Goal: Task Accomplishment & Management: Use online tool/utility

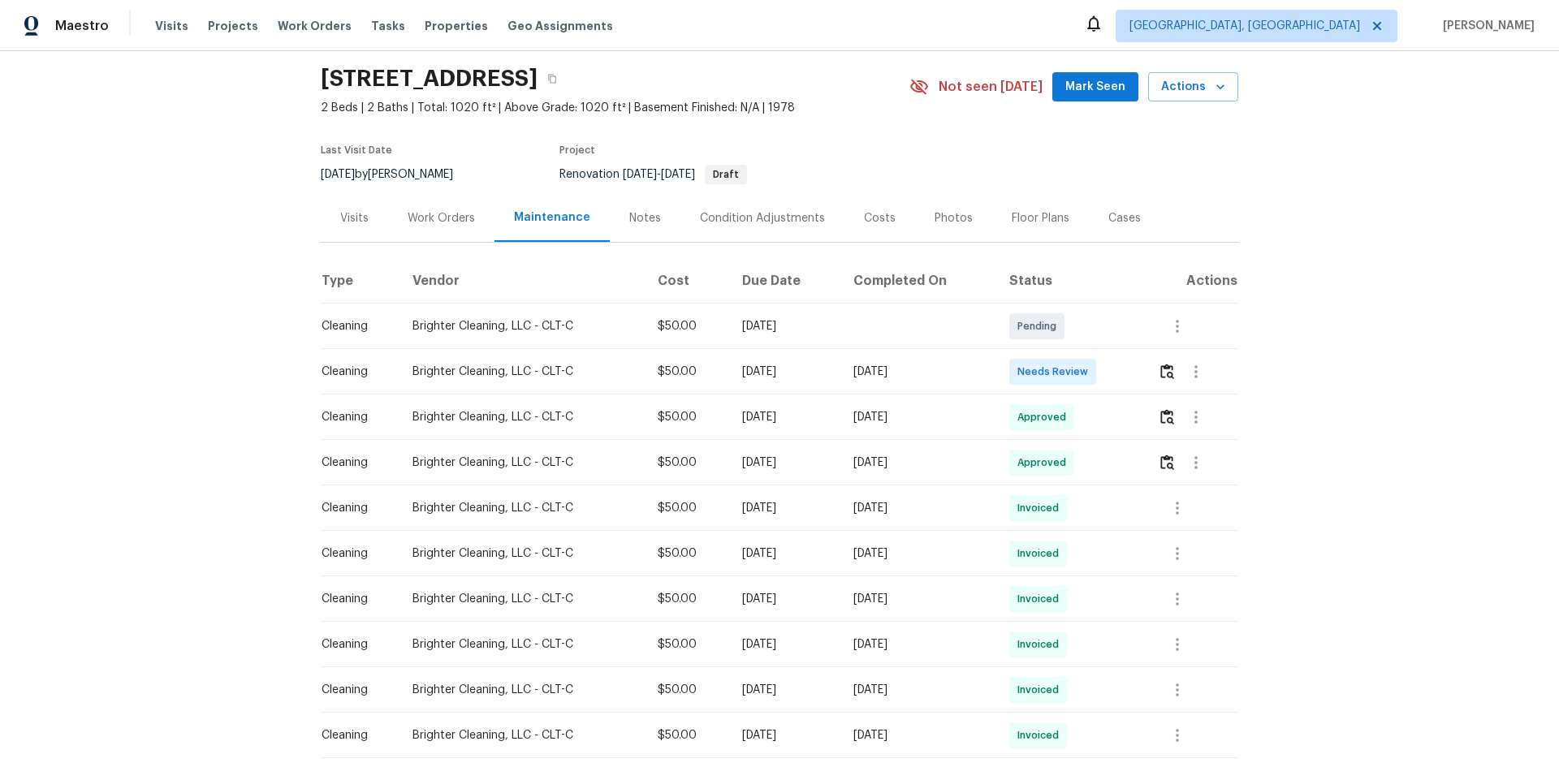
scroll to position [81, 0]
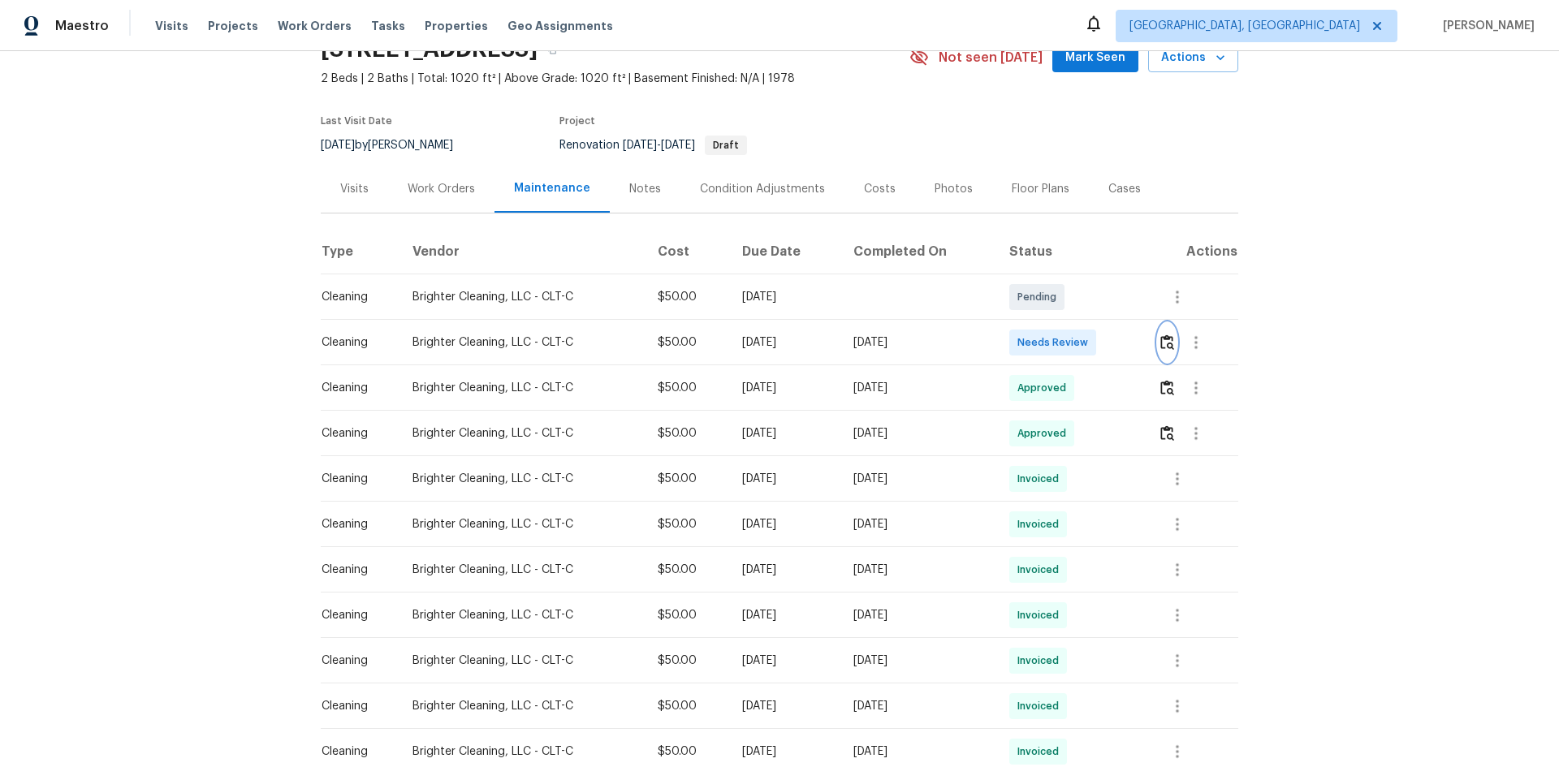
click at [1108, 337] on img "button" at bounding box center [1167, 342] width 14 height 15
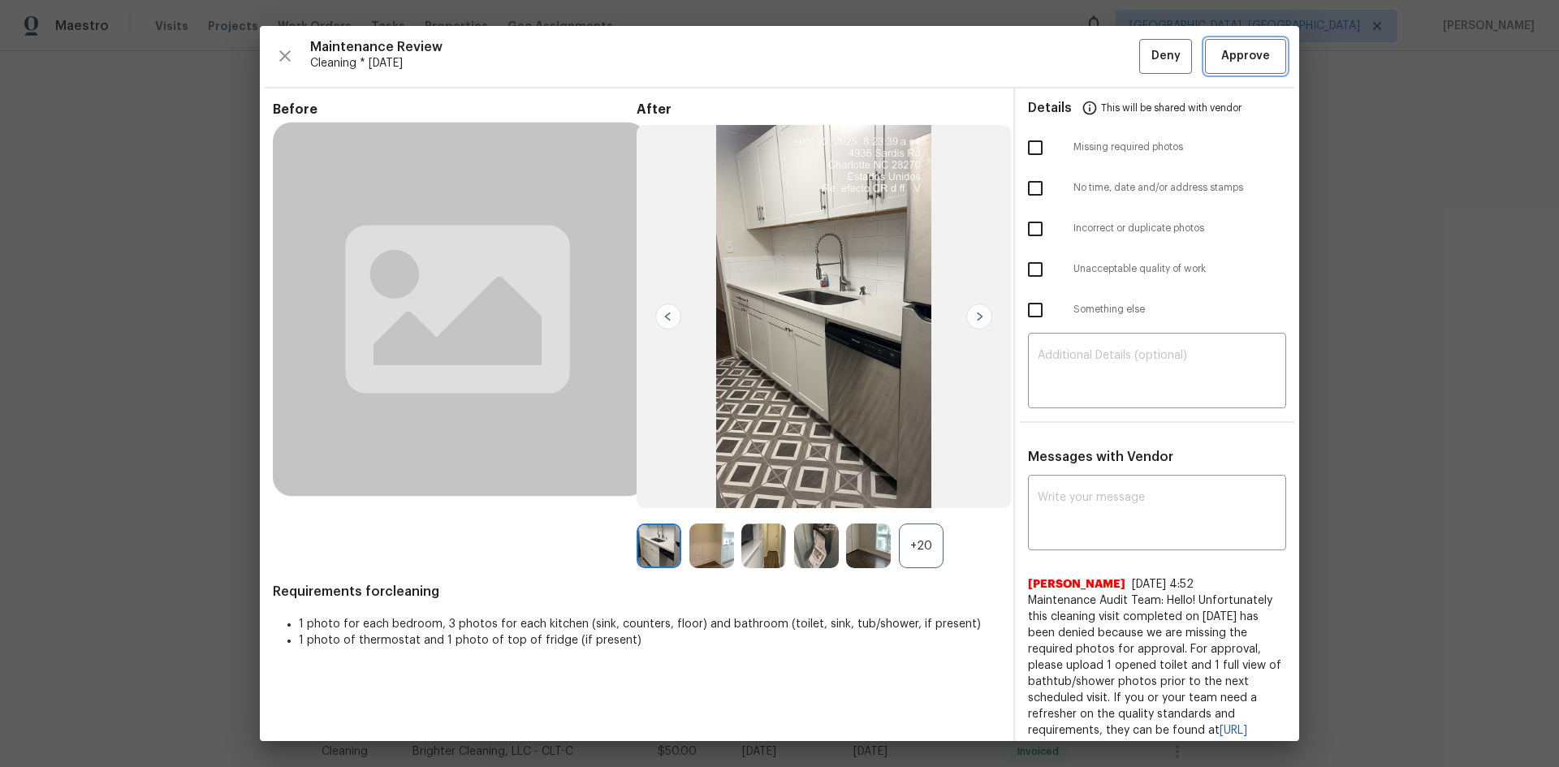
click at [1108, 54] on span "Approve" at bounding box center [1245, 56] width 55 height 20
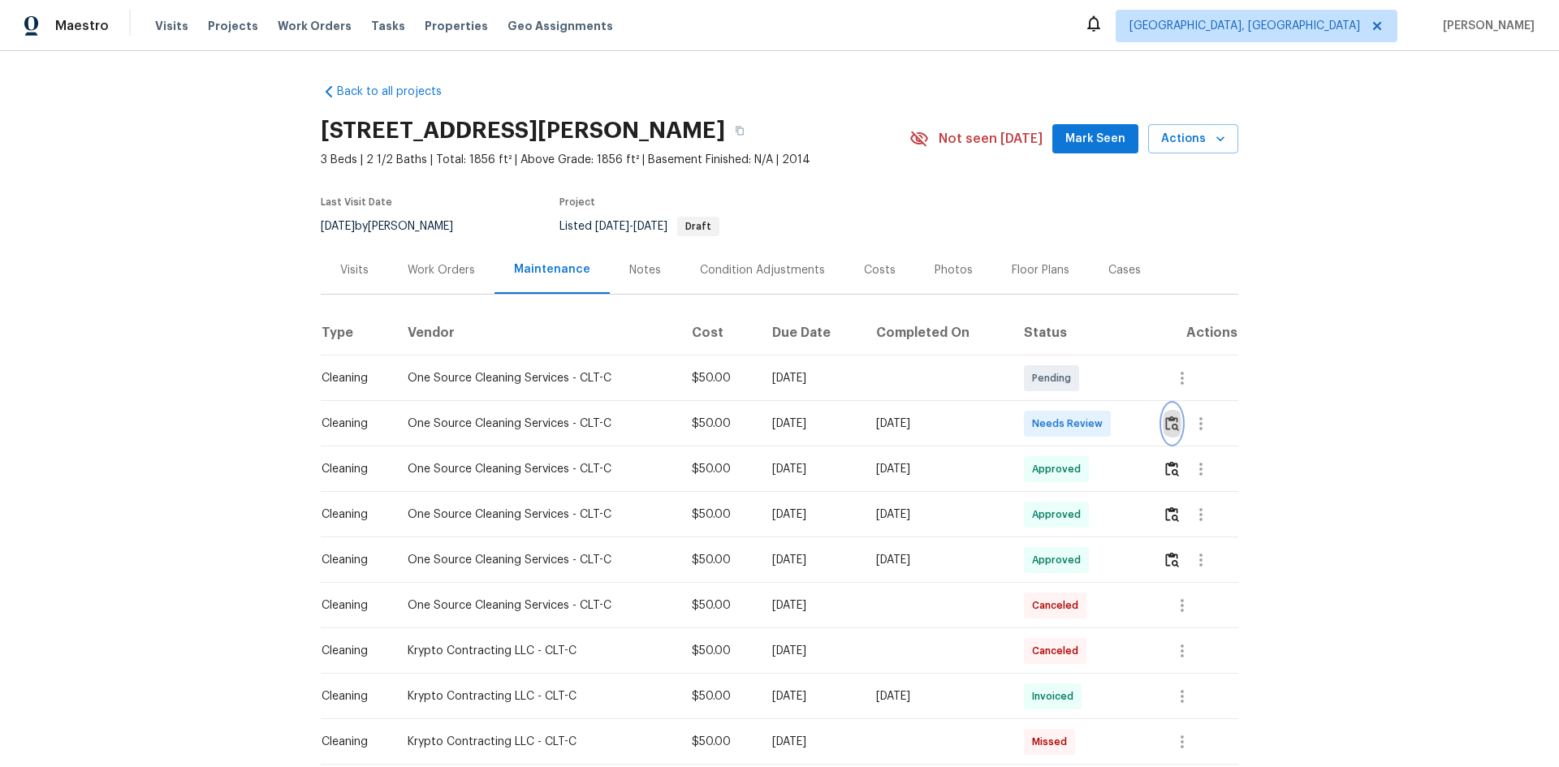
click at [1108, 426] on img "button" at bounding box center [1172, 423] width 14 height 15
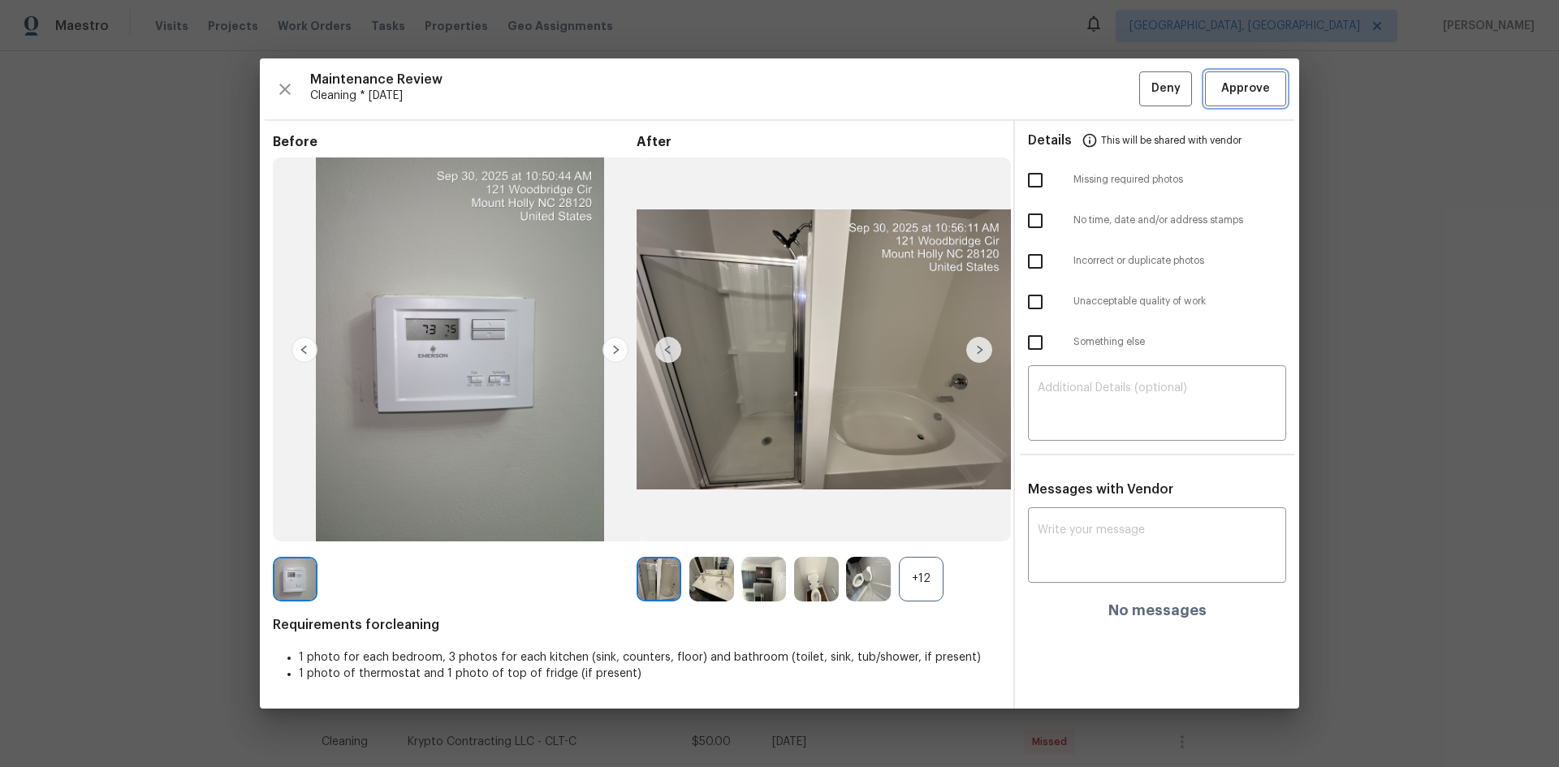
click at [1108, 84] on span "Approve" at bounding box center [1245, 89] width 49 height 20
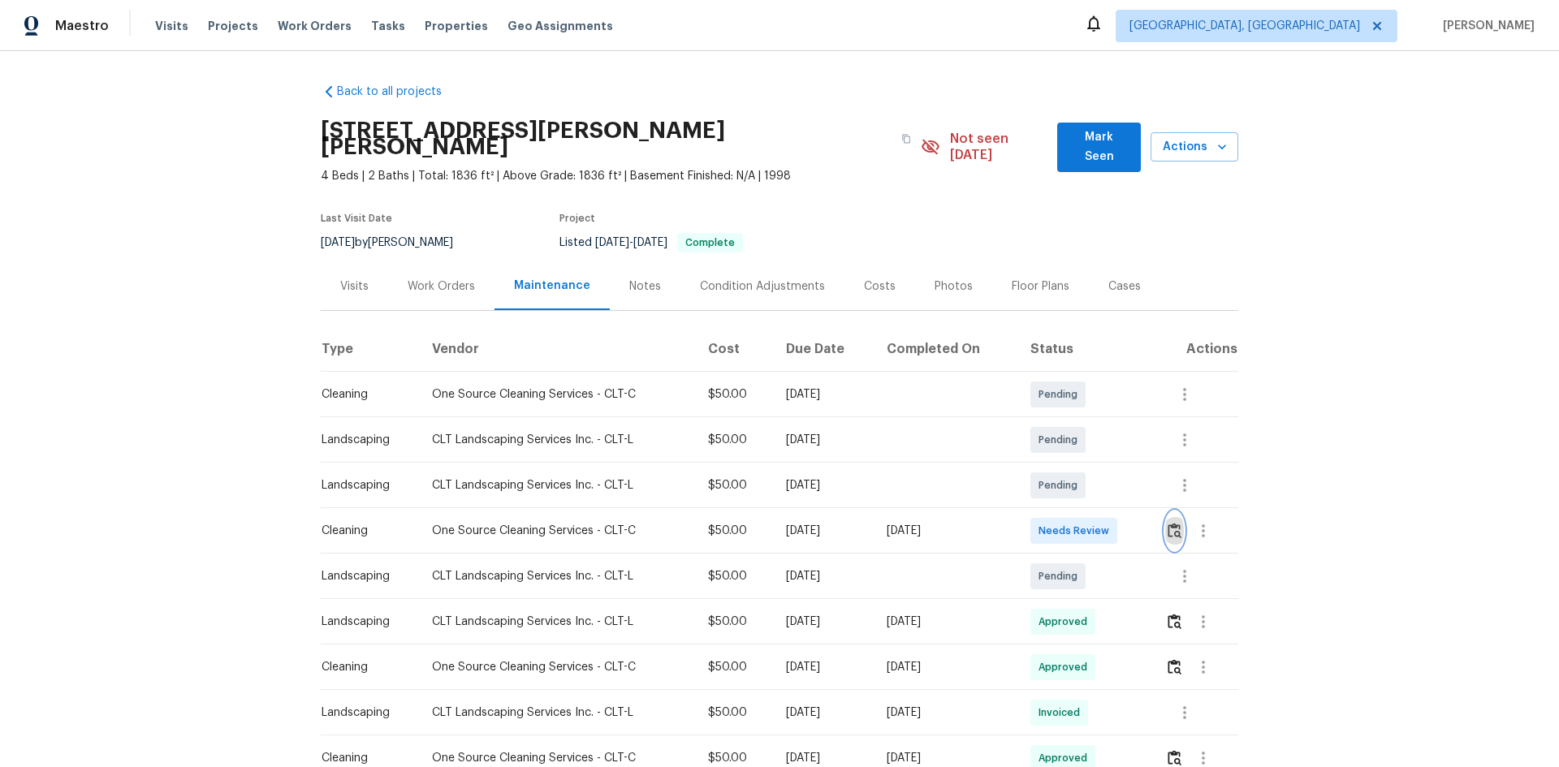
click at [1108, 513] on img "button" at bounding box center [1175, 530] width 14 height 15
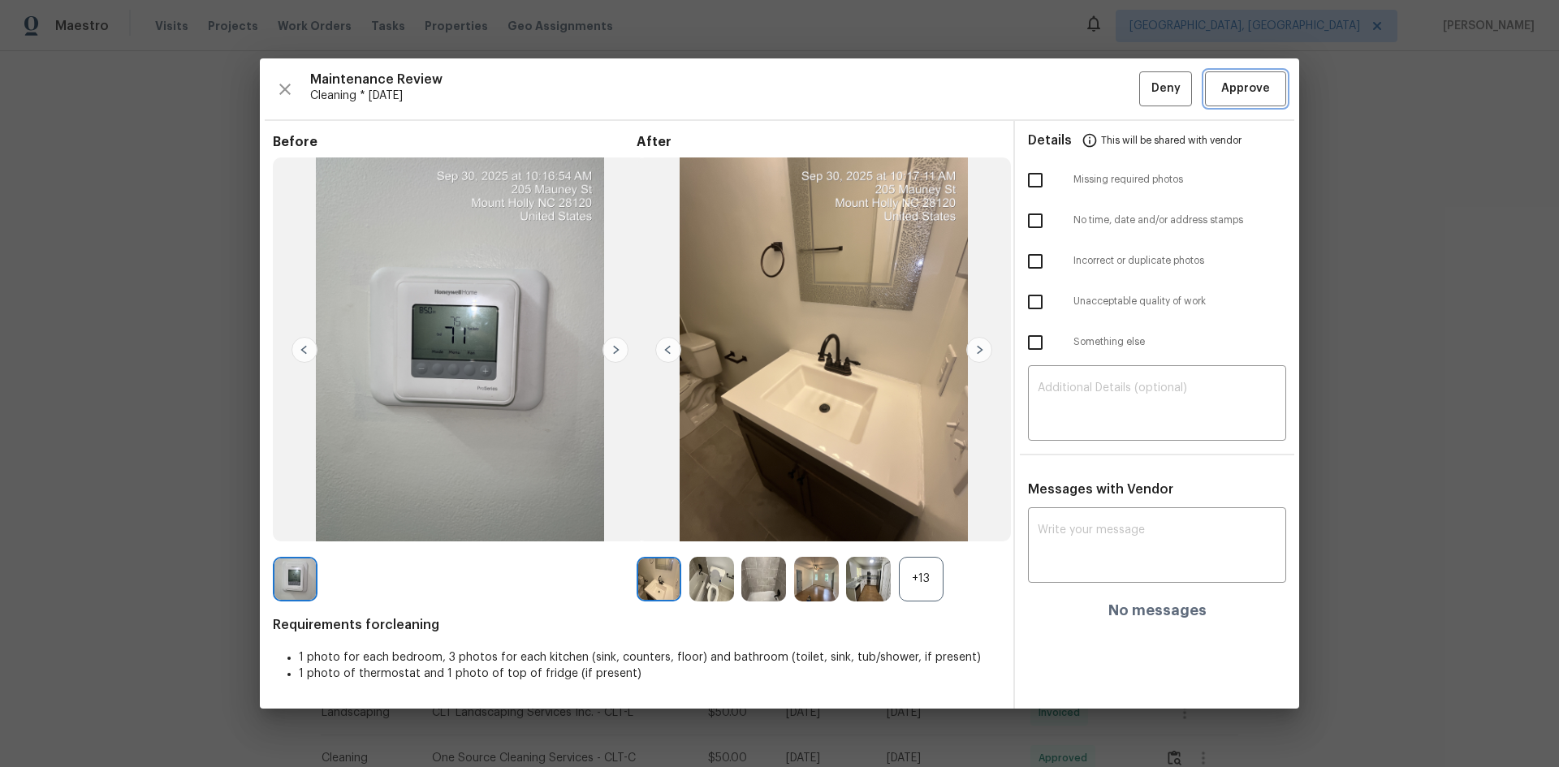
click at [1108, 71] on button "Approve" at bounding box center [1245, 88] width 81 height 35
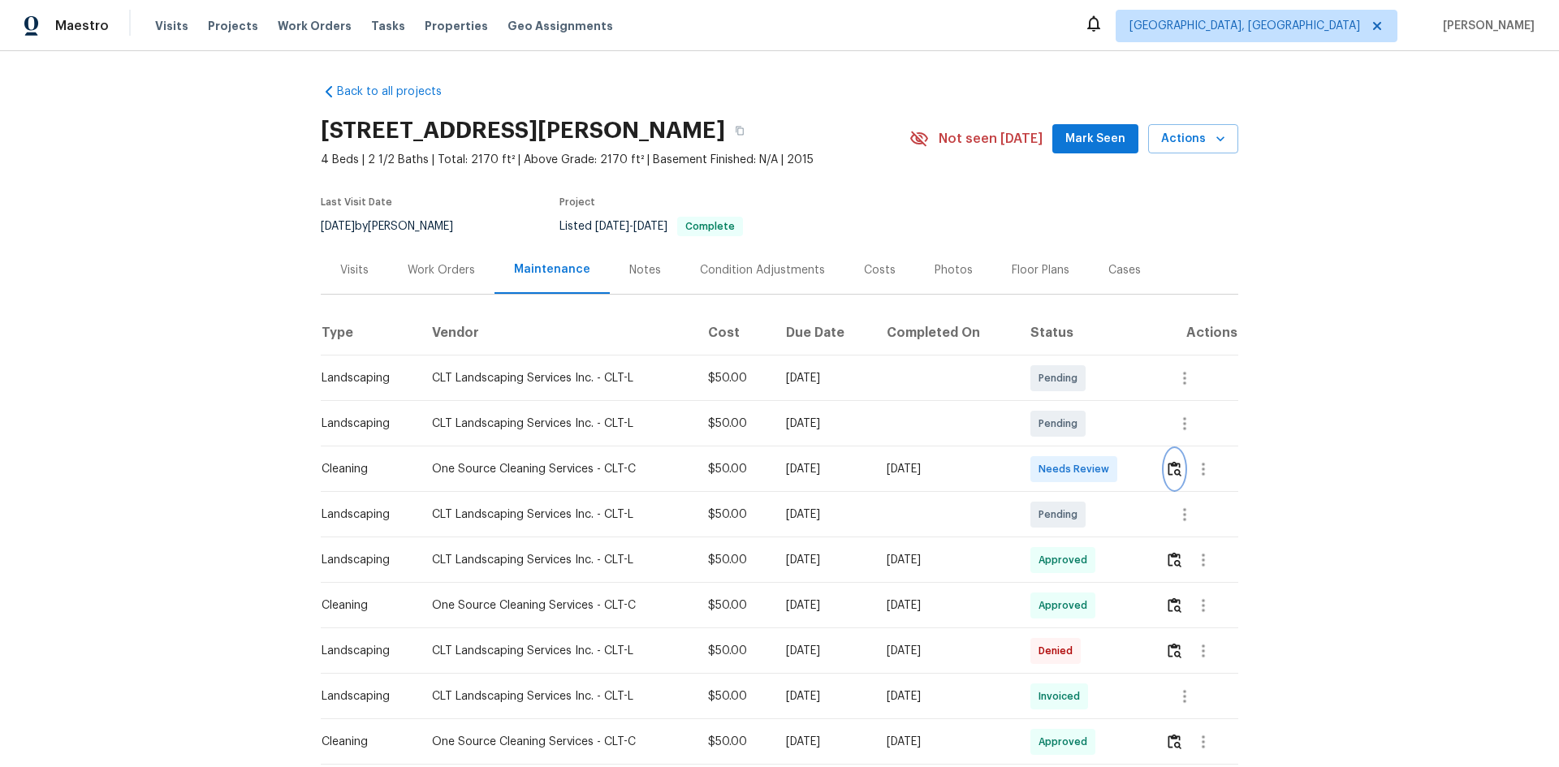
click at [1108, 478] on button "button" at bounding box center [1174, 469] width 19 height 39
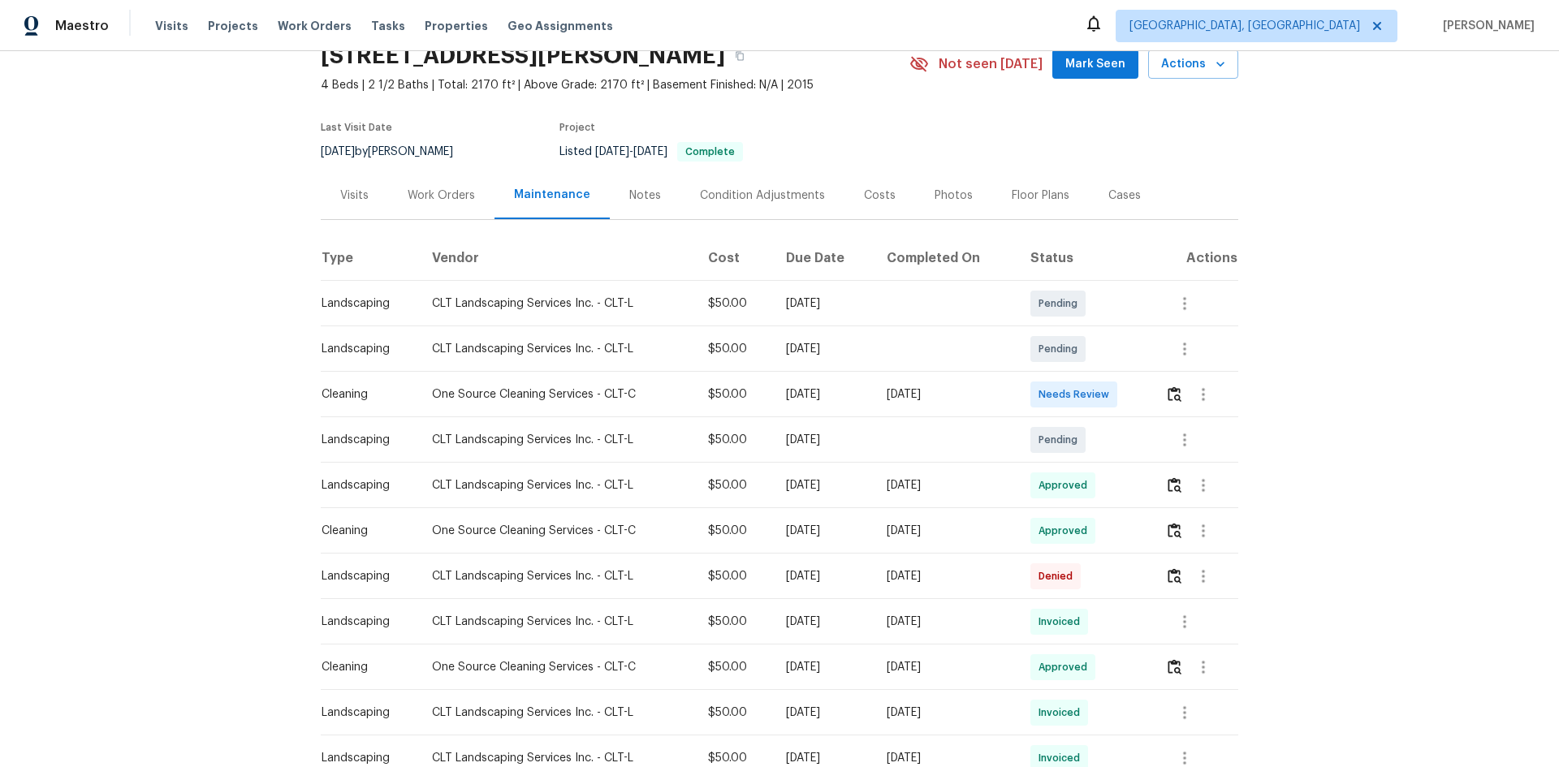
scroll to position [244, 0]
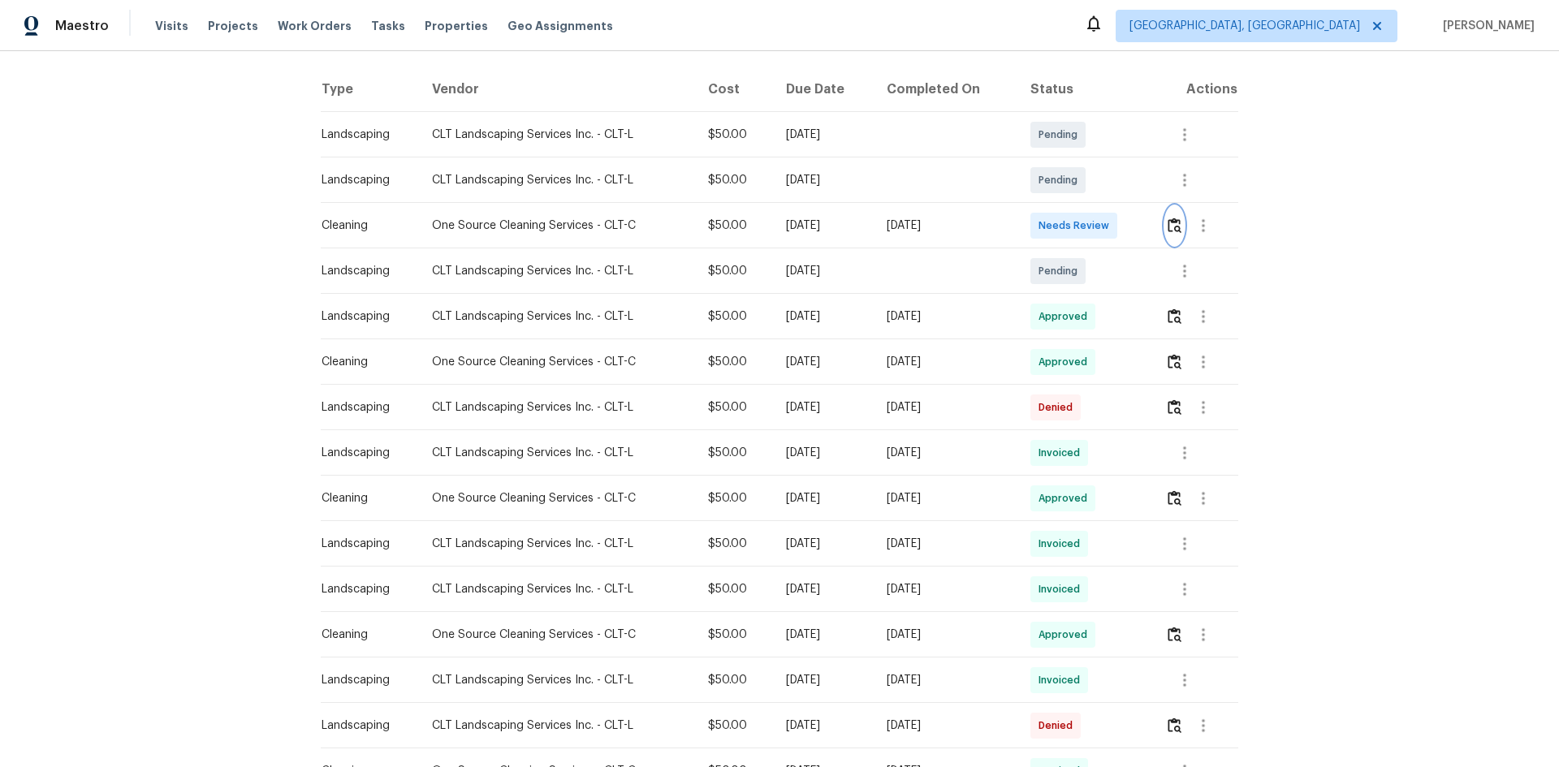
click at [1179, 227] on img "button" at bounding box center [1175, 225] width 14 height 15
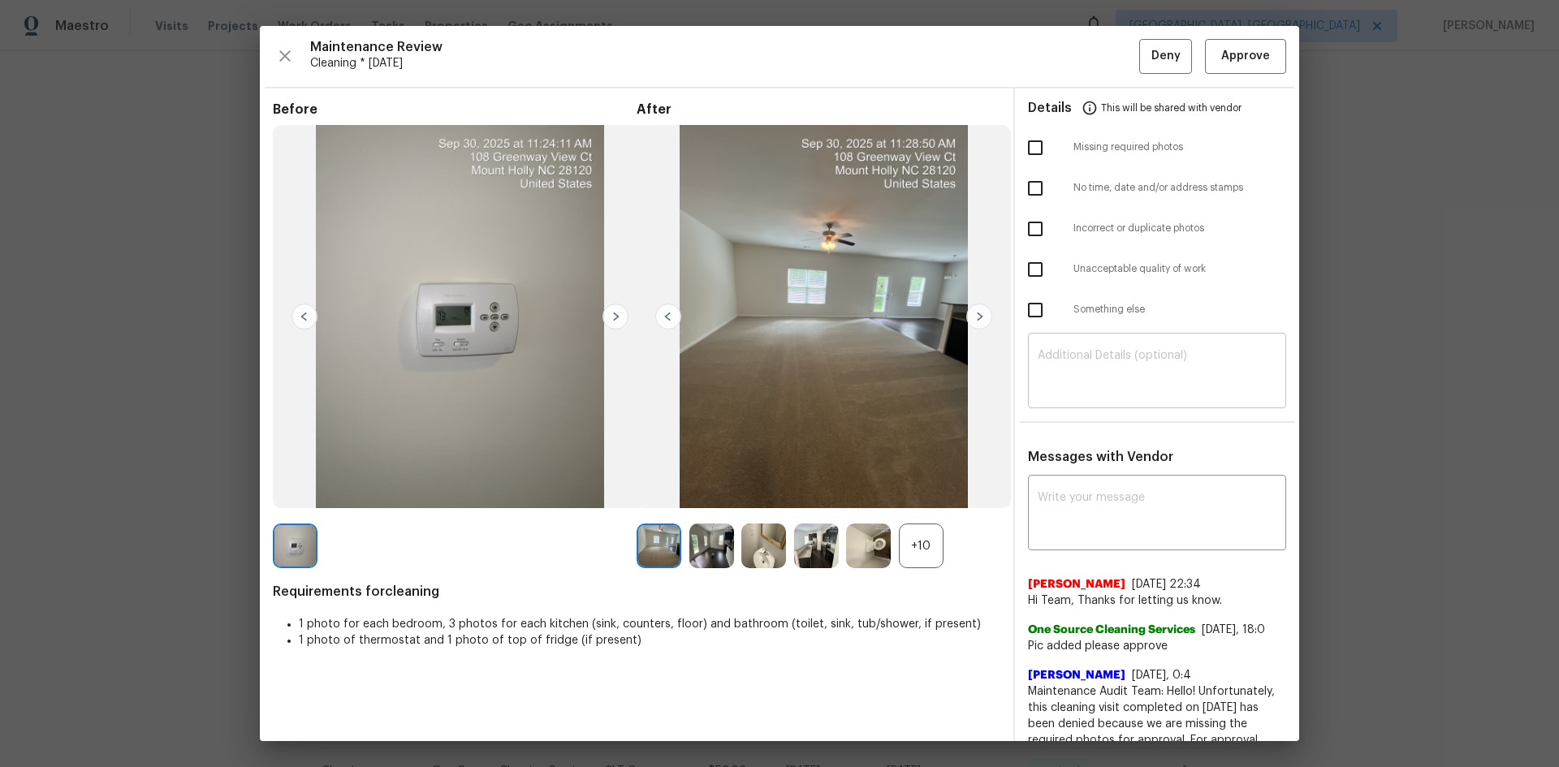
click at [1092, 378] on textarea at bounding box center [1157, 372] width 239 height 45
paste textarea "Maintenance Audit Team: Hello! Unfortunately, this Cleaning visit completed on …"
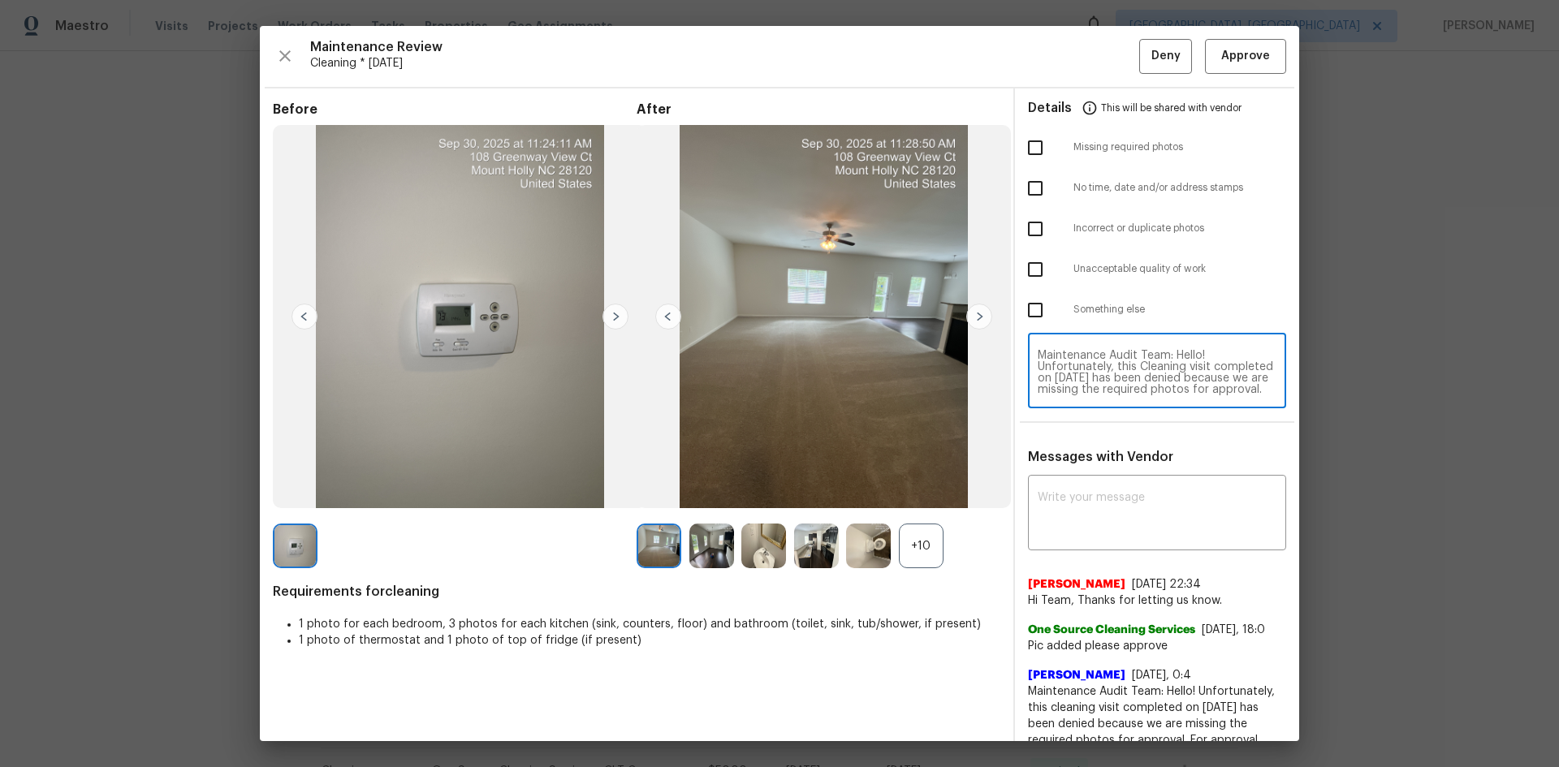
scroll to position [159, 0]
type textarea "Maintenance Audit Team: Hello! Unfortunately, this Cleaning visit completed on …"
click at [1104, 493] on textarea at bounding box center [1157, 514] width 239 height 45
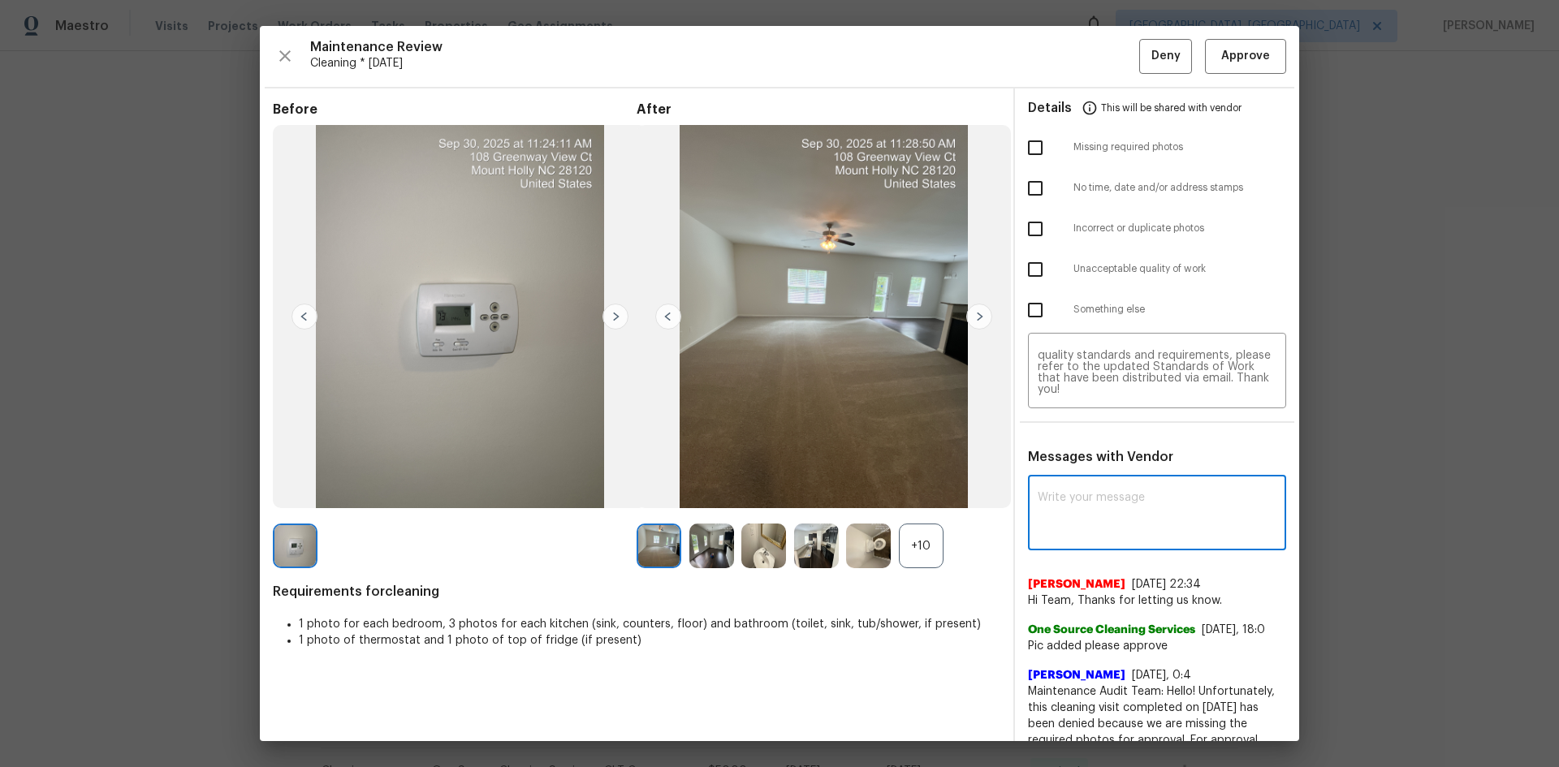
paste textarea "Maintenance Audit Team: Hello! Unfortunately, this Cleaning visit completed on …"
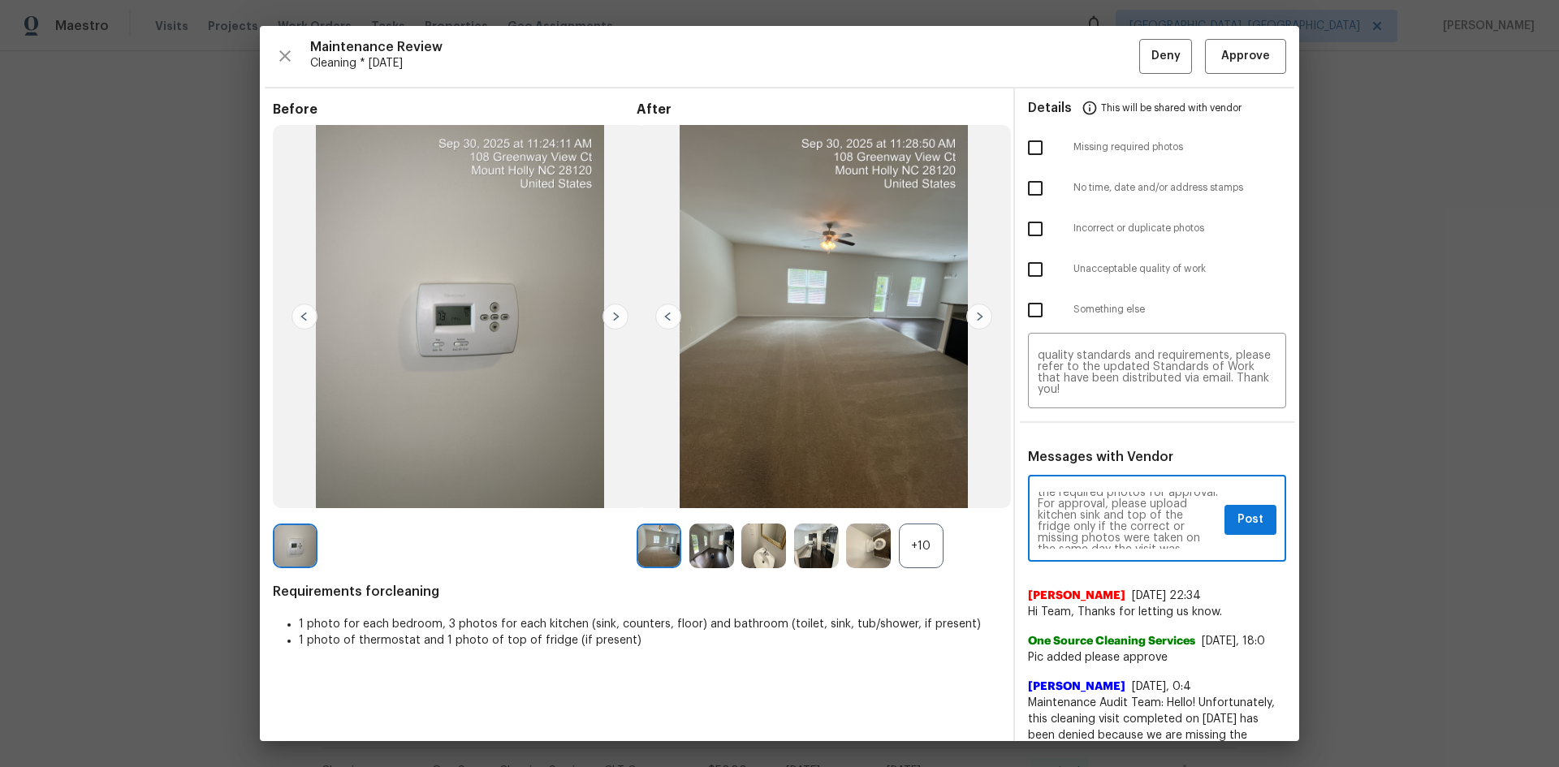
scroll to position [65, 0]
type textarea "Maintenance Audit Team: Hello! Unfortunately, this Cleaning visit completed on …"
click at [1254, 525] on button "Post" at bounding box center [1251, 520] width 52 height 30
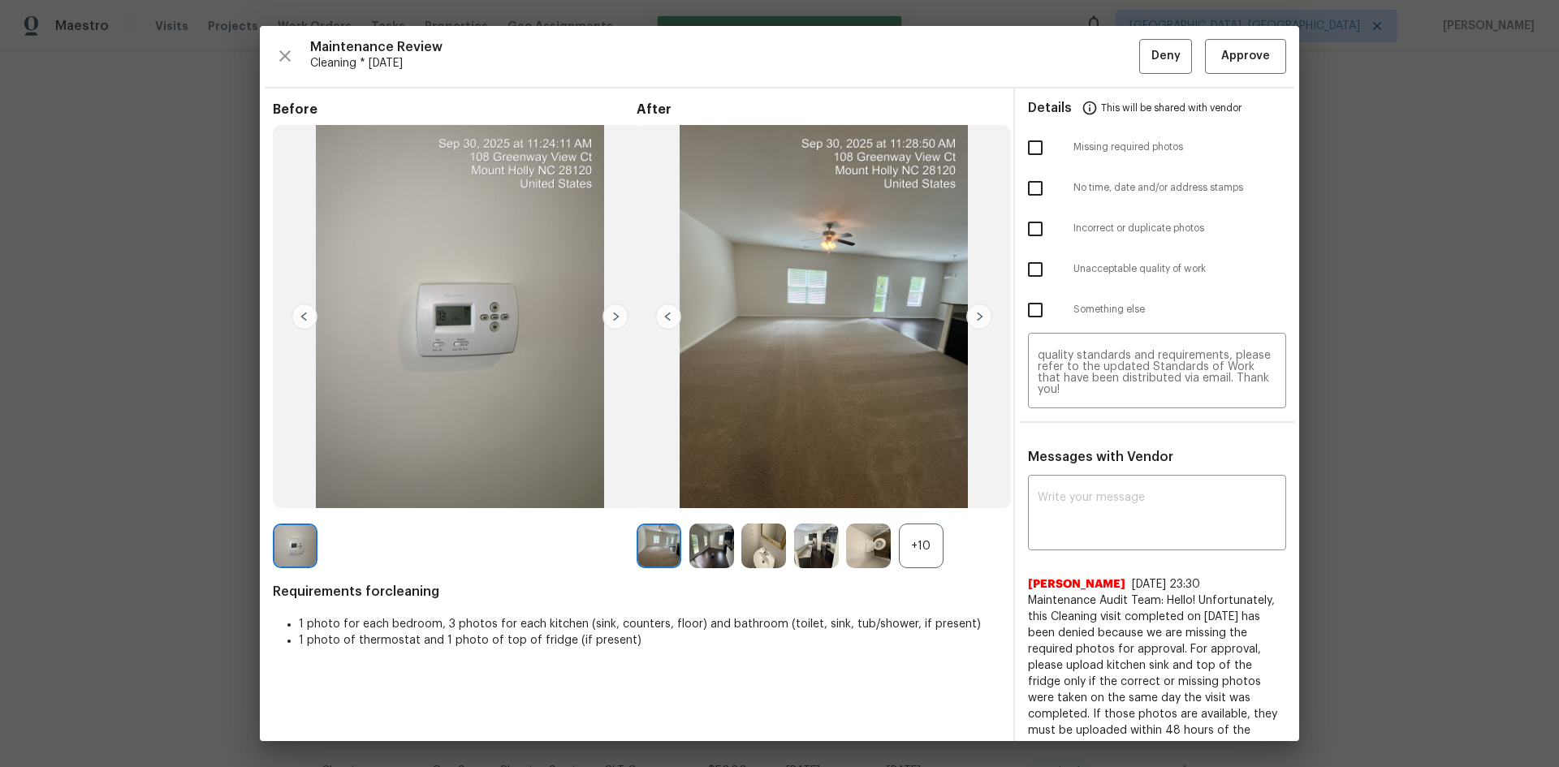
scroll to position [0, 0]
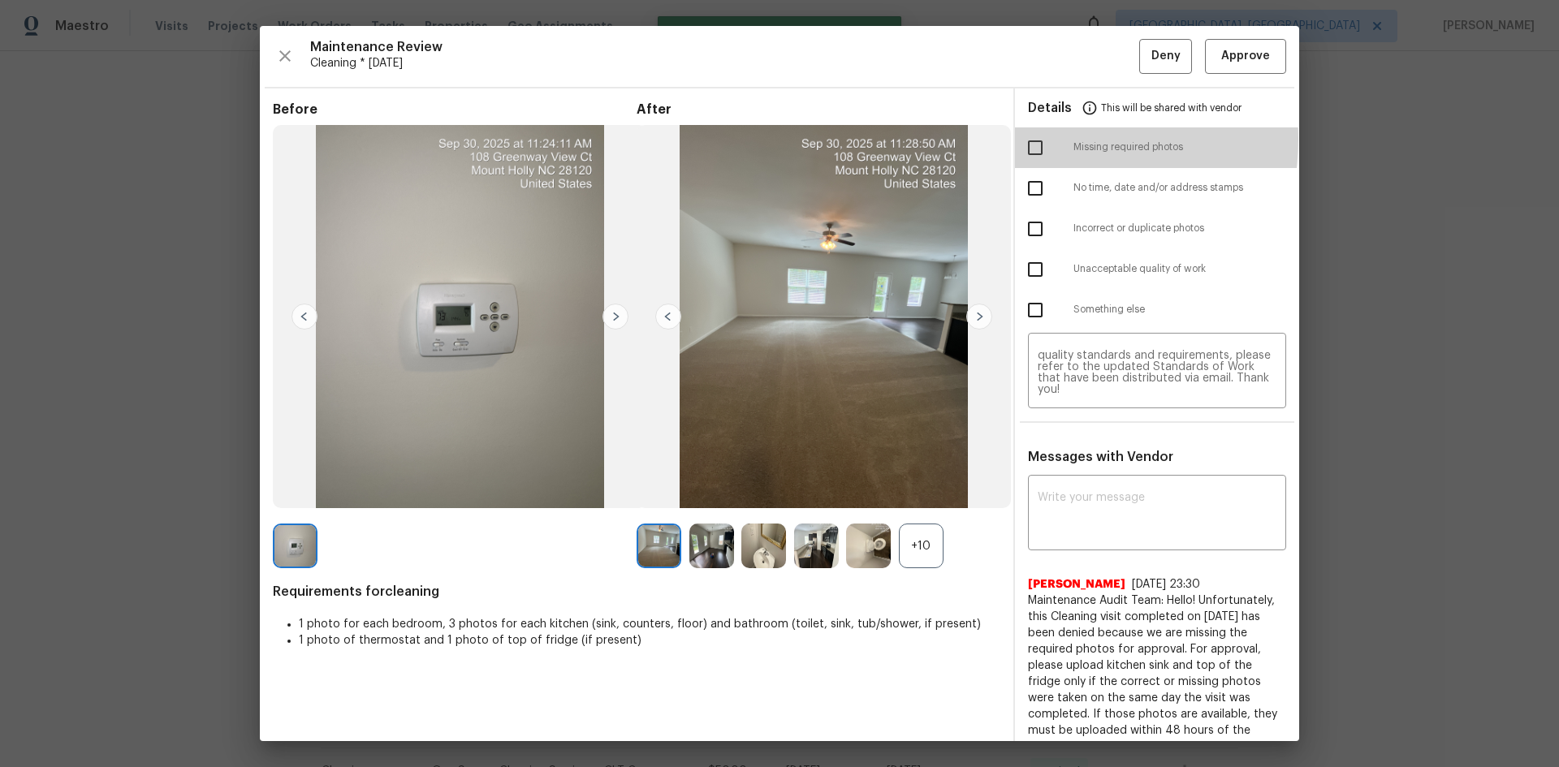
click at [1037, 139] on input "checkbox" at bounding box center [1035, 148] width 34 height 34
checkbox input "true"
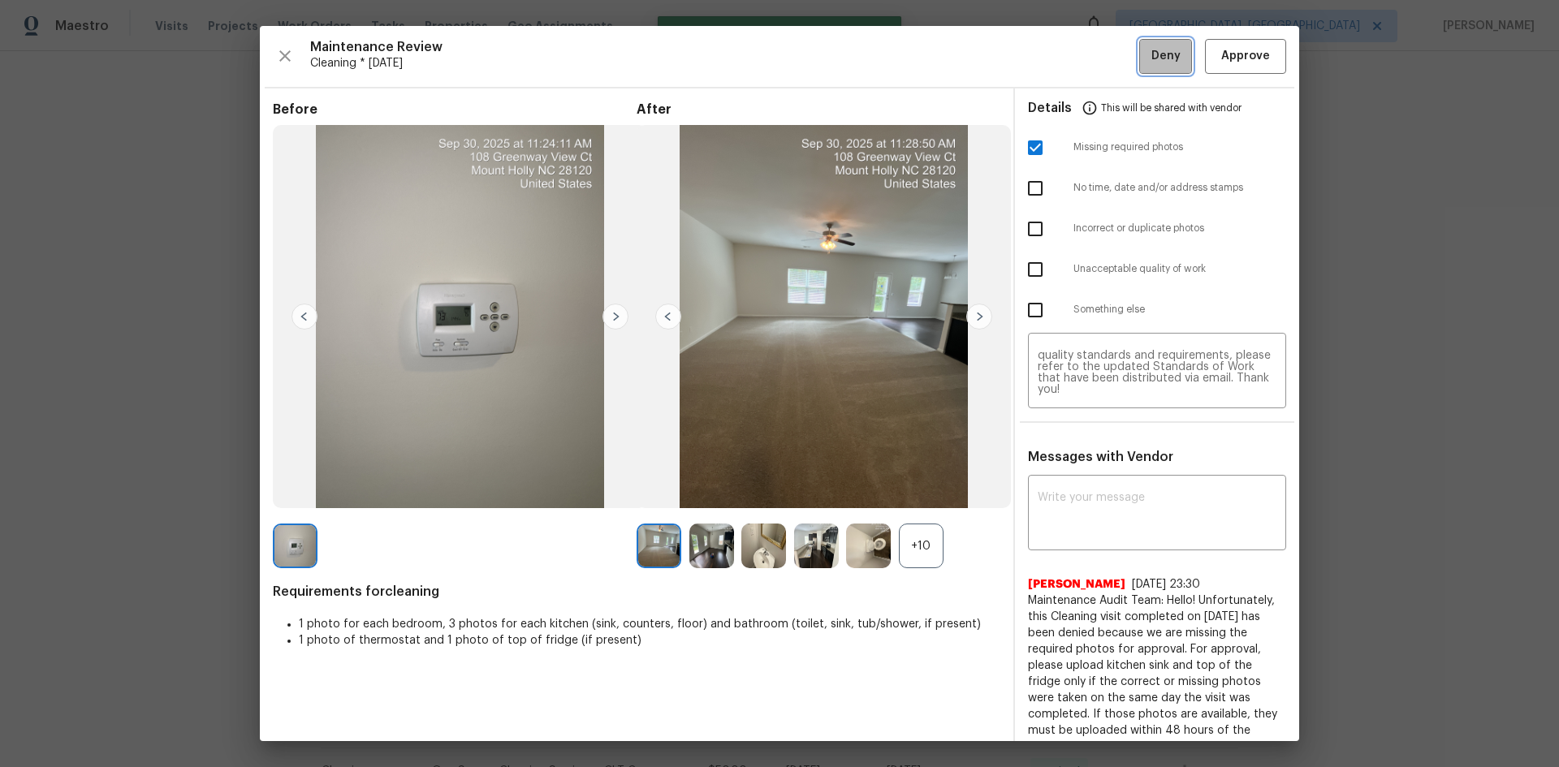
click at [1139, 58] on button "Deny" at bounding box center [1165, 56] width 53 height 35
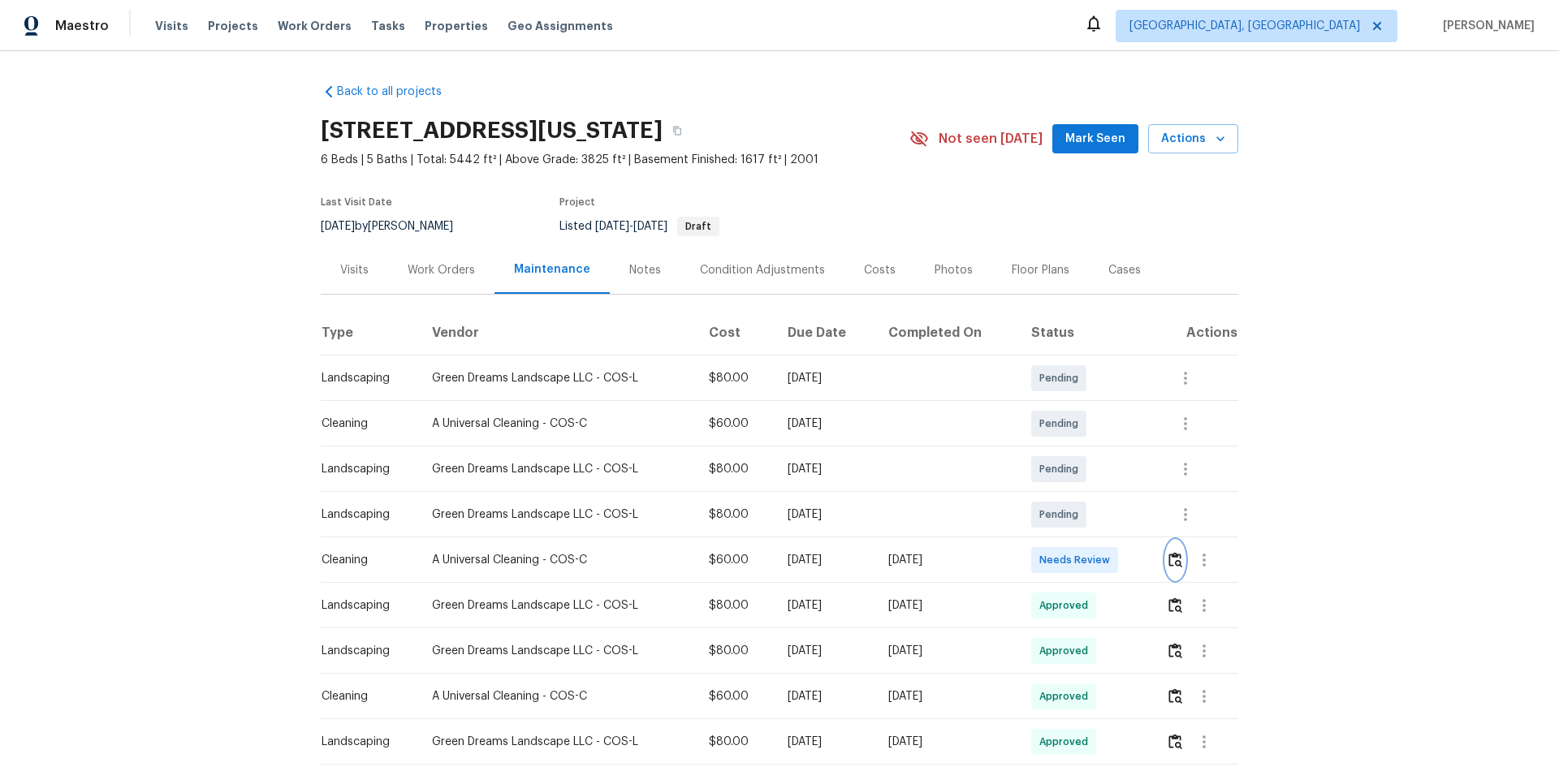
click at [1108, 513] on img "button" at bounding box center [1176, 559] width 14 height 15
